Goal: Task Accomplishment & Management: Use online tool/utility

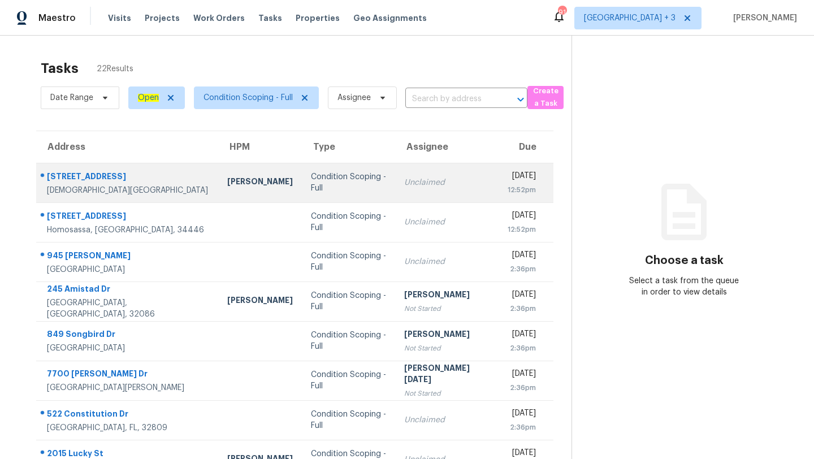
scroll to position [130, 0]
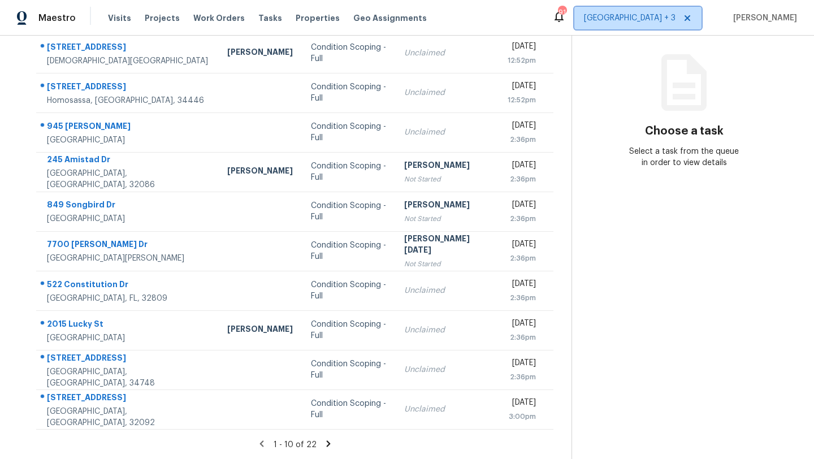
click at [631, 9] on span "[GEOGRAPHIC_DATA] + 3" at bounding box center [638, 18] width 127 height 23
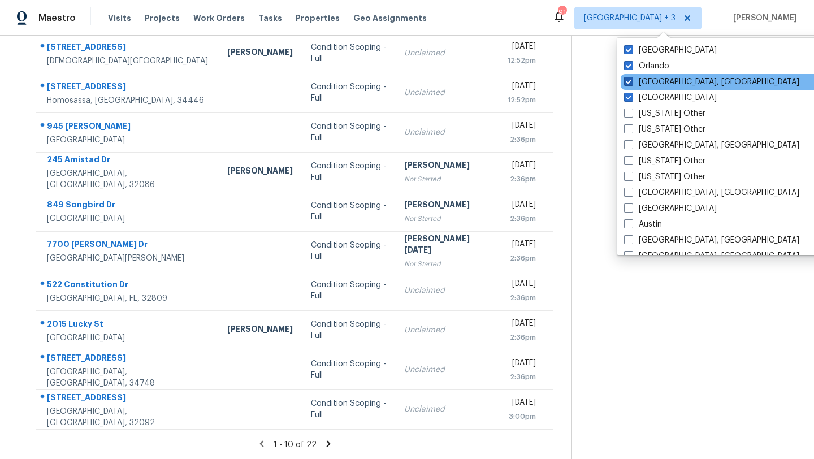
click at [645, 80] on label "[GEOGRAPHIC_DATA], [GEOGRAPHIC_DATA]" at bounding box center [711, 81] width 175 height 11
click at [632, 80] on input "[GEOGRAPHIC_DATA], [GEOGRAPHIC_DATA]" at bounding box center [627, 79] width 7 height 7
checkbox input "false"
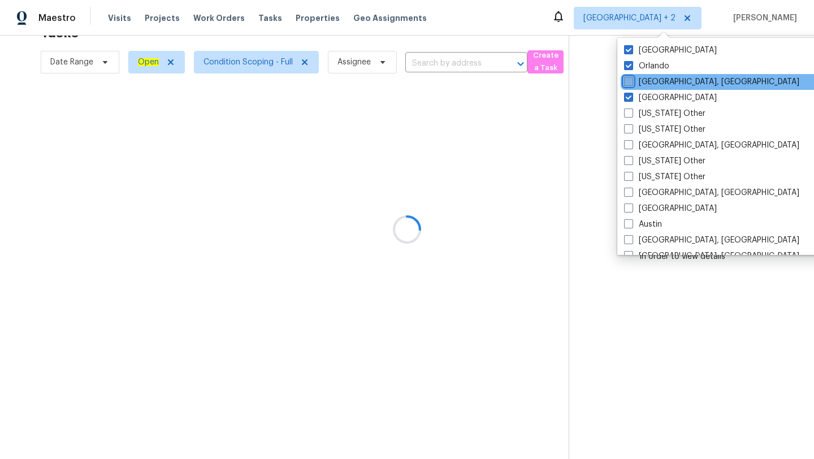
scroll to position [36, 0]
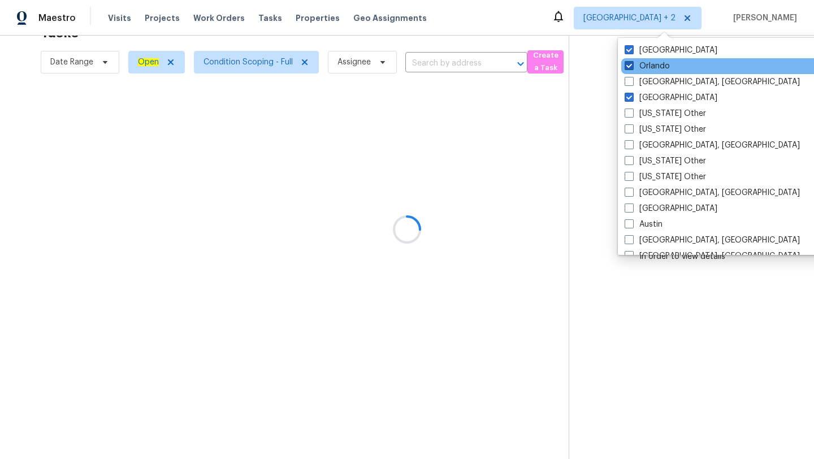
click at [647, 66] on label "Orlando" at bounding box center [647, 66] width 45 height 11
click at [632, 66] on input "Orlando" at bounding box center [628, 64] width 7 height 7
checkbox input "false"
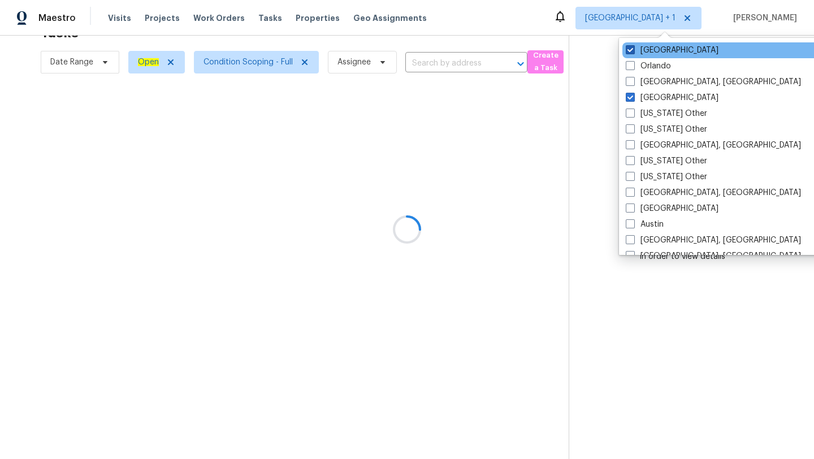
click at [646, 45] on label "[GEOGRAPHIC_DATA]" at bounding box center [672, 50] width 93 height 11
click at [633, 45] on input "[GEOGRAPHIC_DATA]" at bounding box center [629, 48] width 7 height 7
checkbox input "false"
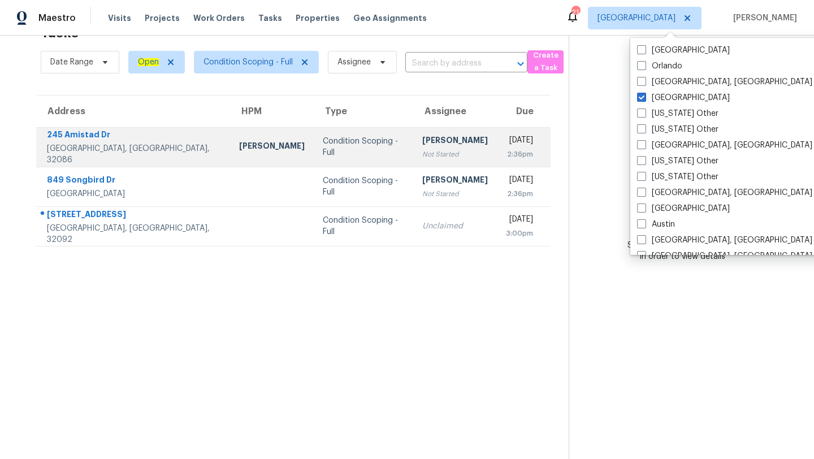
click at [422, 142] on div "[PERSON_NAME]" at bounding box center [455, 142] width 66 height 14
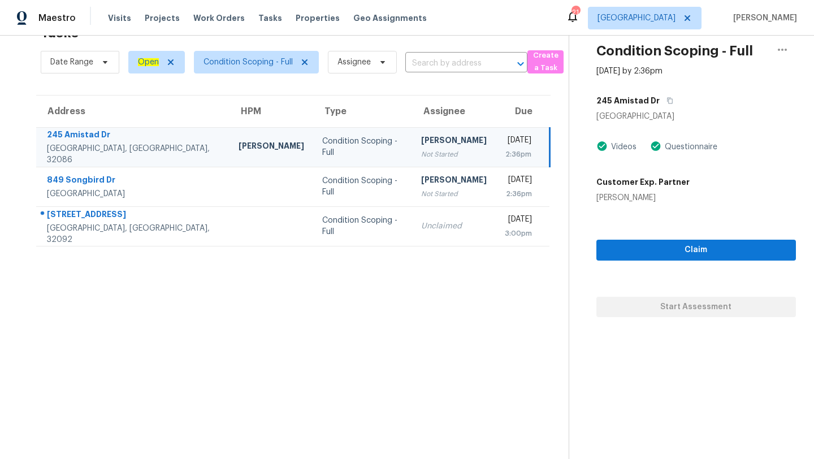
scroll to position [43, 0]
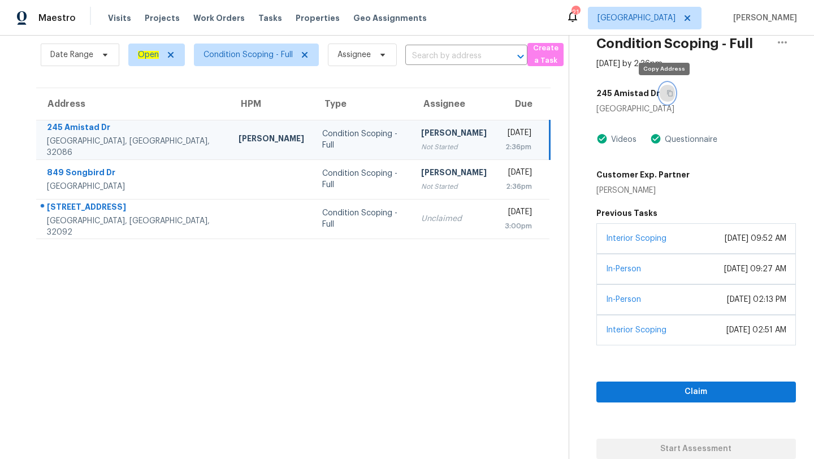
click at [668, 93] on icon "button" at bounding box center [670, 93] width 7 height 7
click at [667, 95] on icon "button" at bounding box center [670, 93] width 7 height 7
click at [655, 17] on span "[GEOGRAPHIC_DATA]" at bounding box center [637, 17] width 78 height 11
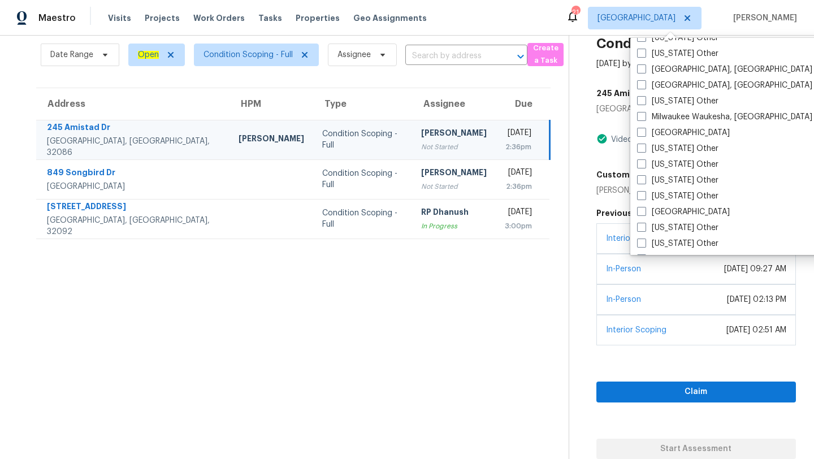
scroll to position [876, 0]
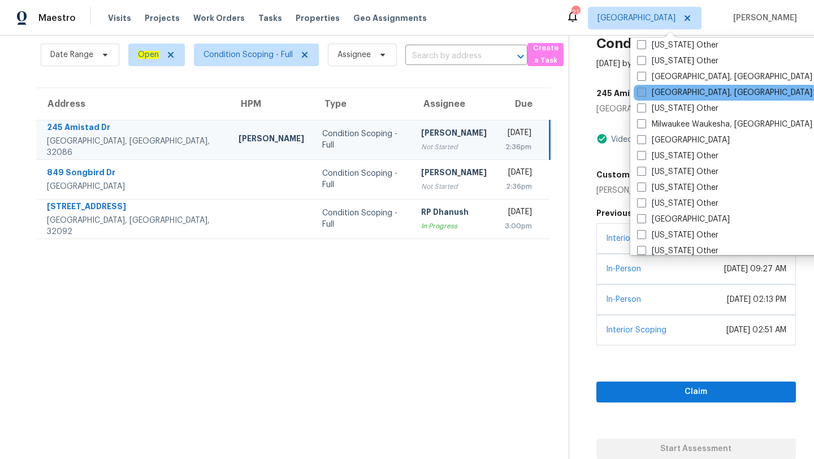
click at [661, 92] on label "[GEOGRAPHIC_DATA], [GEOGRAPHIC_DATA]" at bounding box center [724, 92] width 175 height 11
click at [645, 92] on input "[GEOGRAPHIC_DATA], [GEOGRAPHIC_DATA]" at bounding box center [640, 90] width 7 height 7
checkbox input "true"
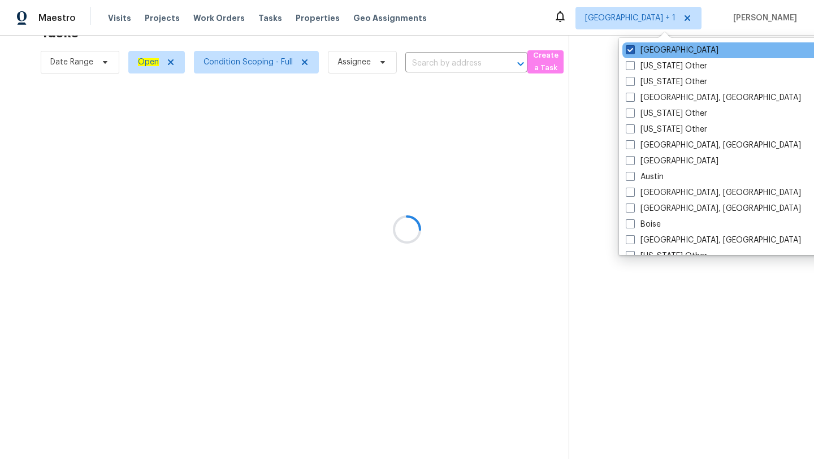
click at [648, 50] on label "[GEOGRAPHIC_DATA]" at bounding box center [672, 50] width 93 height 11
click at [633, 50] on input "[GEOGRAPHIC_DATA]" at bounding box center [629, 48] width 7 height 7
checkbox input "false"
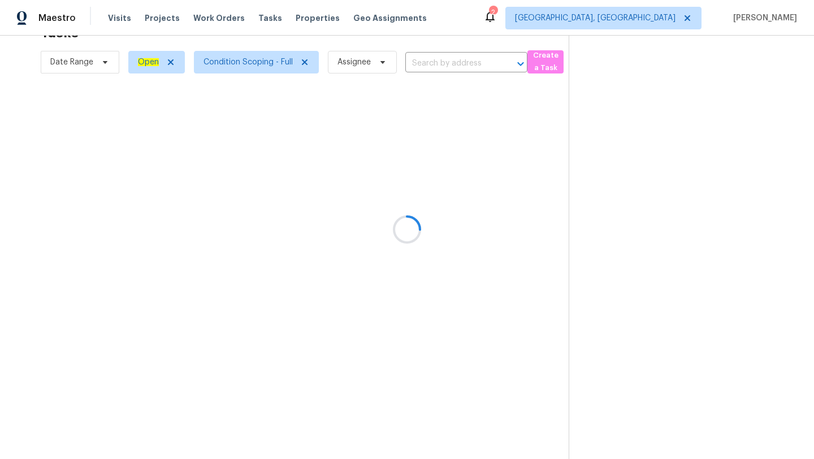
click at [445, 20] on div at bounding box center [407, 229] width 814 height 459
click at [668, 23] on span "[GEOGRAPHIC_DATA], [GEOGRAPHIC_DATA]" at bounding box center [595, 17] width 161 height 11
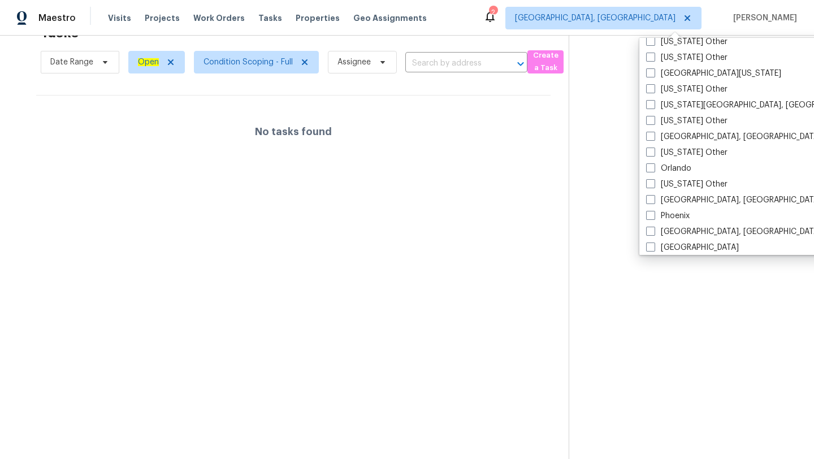
scroll to position [1134, 0]
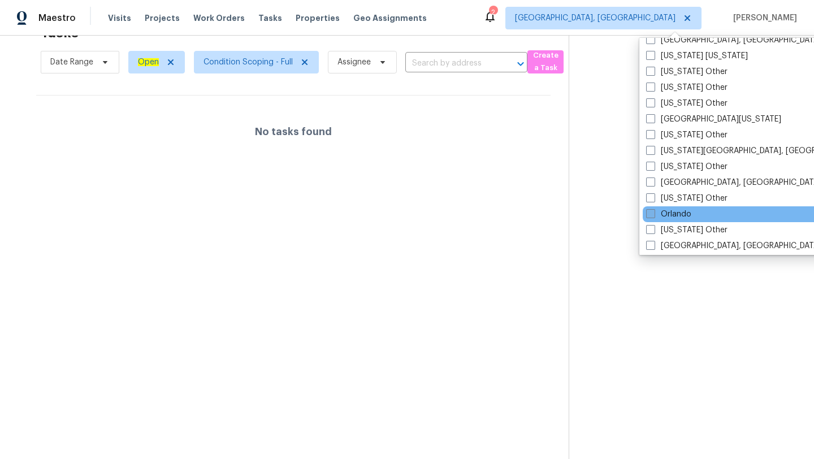
click at [678, 212] on label "Orlando" at bounding box center [668, 214] width 45 height 11
click at [654, 212] on input "Orlando" at bounding box center [649, 212] width 7 height 7
checkbox input "true"
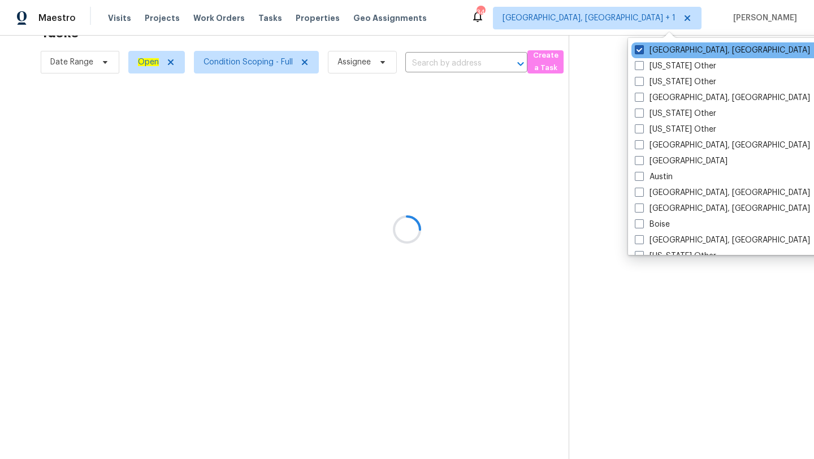
click at [663, 48] on label "[GEOGRAPHIC_DATA], [GEOGRAPHIC_DATA]" at bounding box center [722, 50] width 175 height 11
click at [642, 48] on input "[GEOGRAPHIC_DATA], [GEOGRAPHIC_DATA]" at bounding box center [638, 48] width 7 height 7
checkbox input "false"
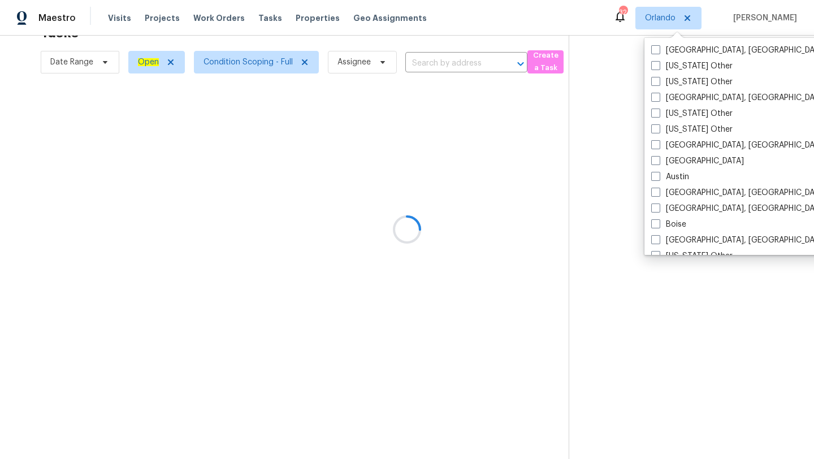
click at [420, 18] on div at bounding box center [407, 229] width 814 height 459
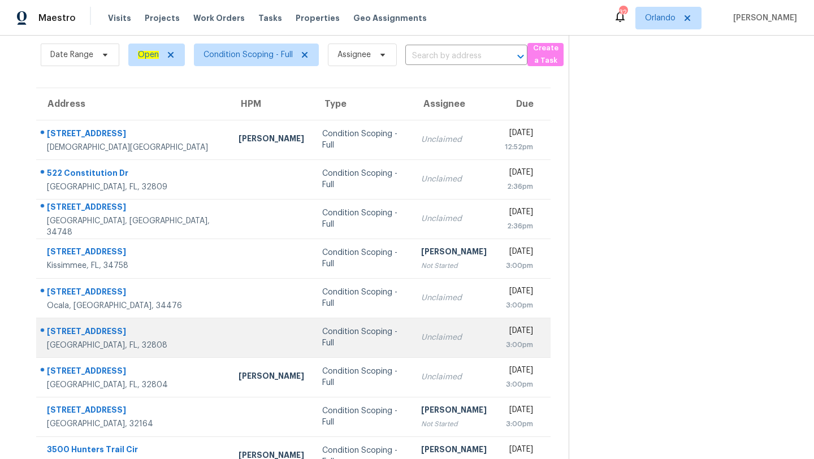
scroll to position [69, 0]
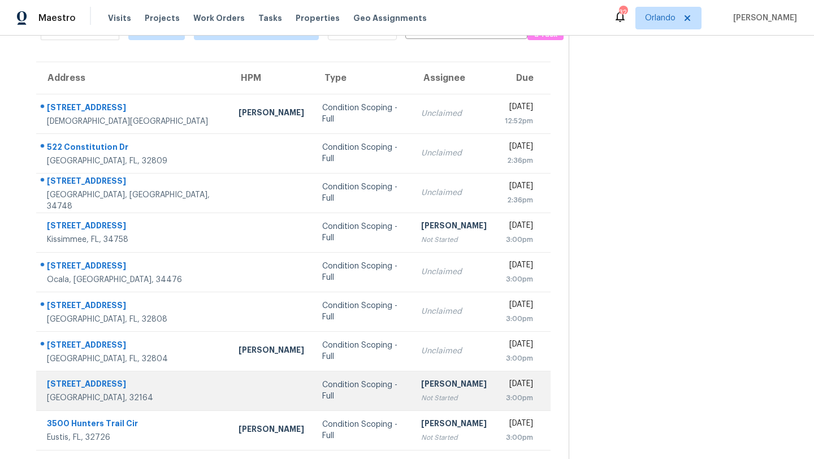
click at [338, 387] on td "Condition Scoping - Full" at bounding box center [362, 391] width 99 height 40
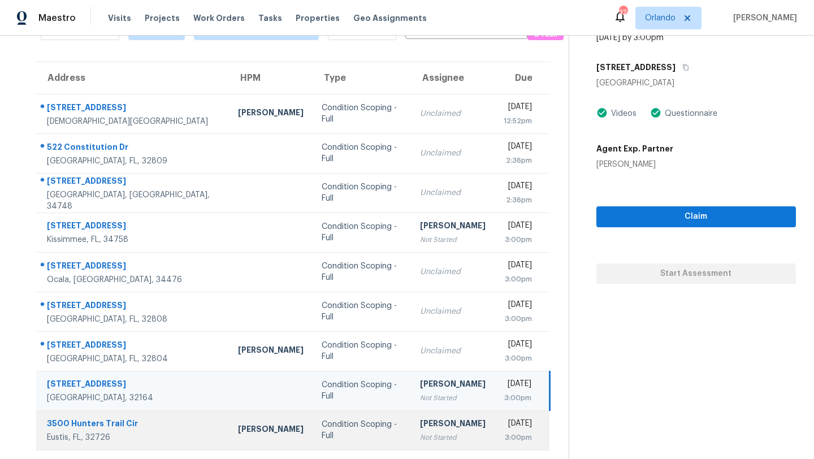
click at [331, 424] on div "Condition Scoping - Full" at bounding box center [362, 430] width 81 height 23
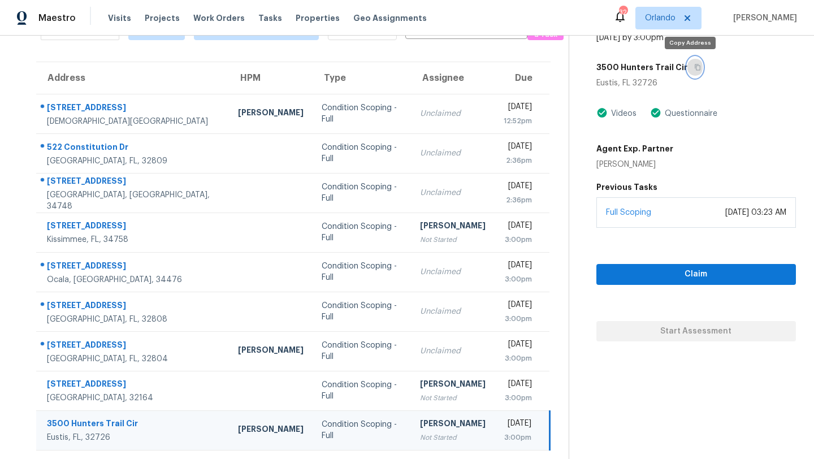
click at [694, 64] on icon "button" at bounding box center [697, 67] width 7 height 7
